Goal: Task Accomplishment & Management: Manage account settings

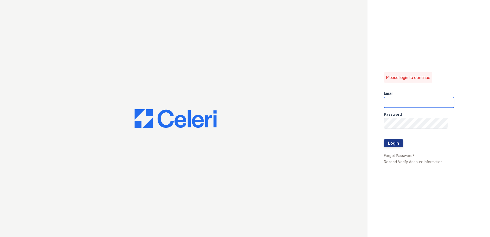
click at [394, 98] on input "email" at bounding box center [419, 102] width 70 height 11
type input "[EMAIL_ADDRESS][DOMAIN_NAME]"
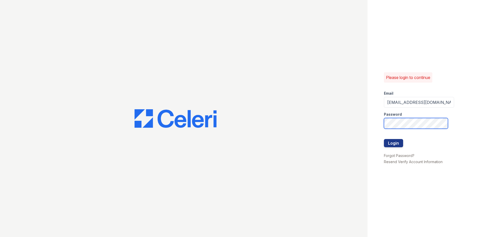
click at [313, 128] on div "Please login to continue Email thesocialwest@trinity-pm.com Password Login Forg…" at bounding box center [245, 118] width 490 height 237
click at [384, 139] on button "Login" at bounding box center [393, 143] width 19 height 8
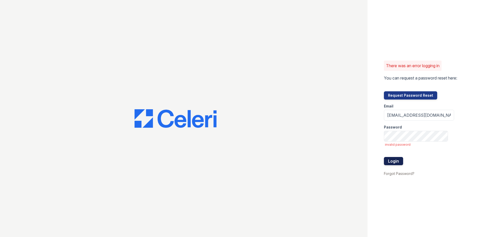
click at [397, 161] on button "Login" at bounding box center [393, 161] width 19 height 8
click at [384, 157] on button "Login" at bounding box center [393, 161] width 19 height 8
click at [393, 159] on button "Login" at bounding box center [393, 161] width 19 height 8
